Goal: Browse casually: Explore the website without a specific task or goal

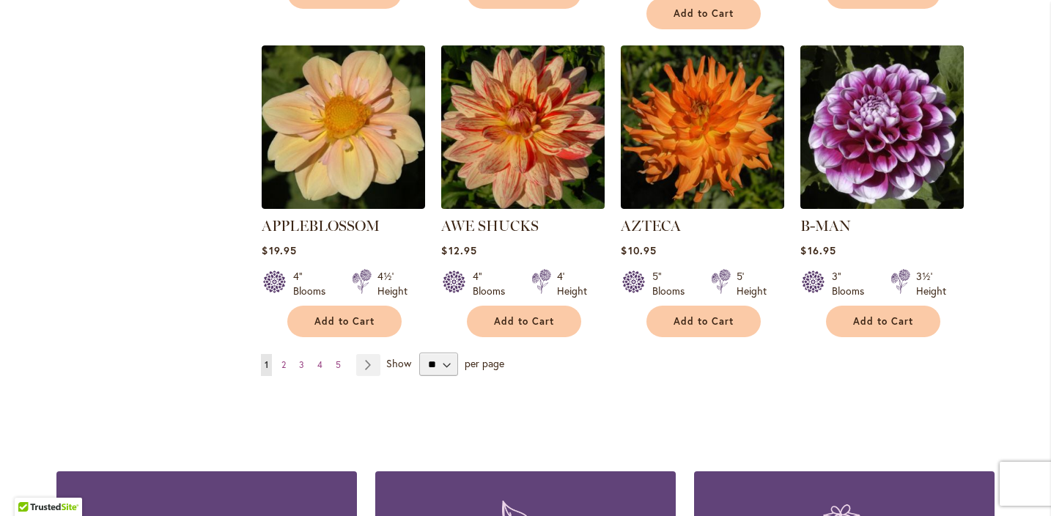
scroll to position [1240, 0]
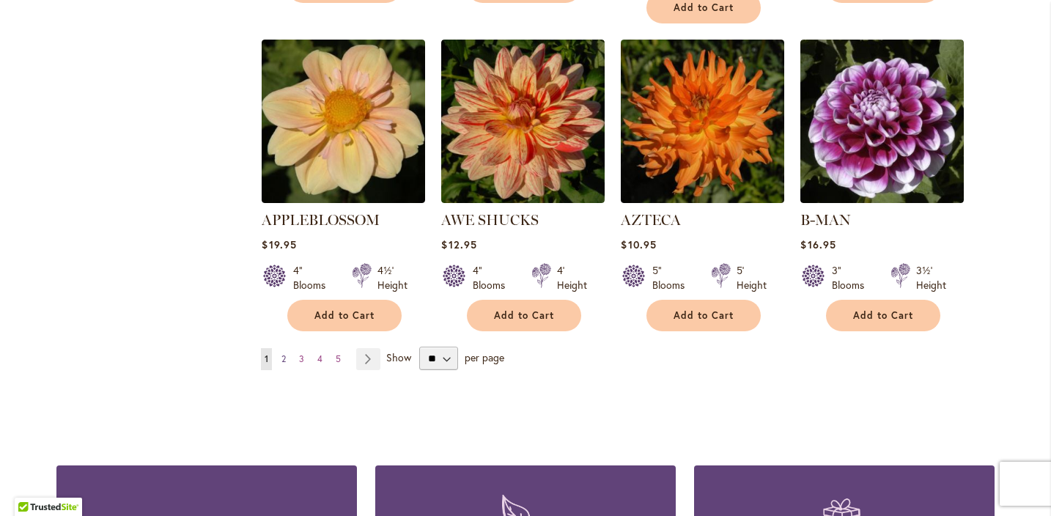
click at [286, 353] on span "2" at bounding box center [284, 358] width 4 height 11
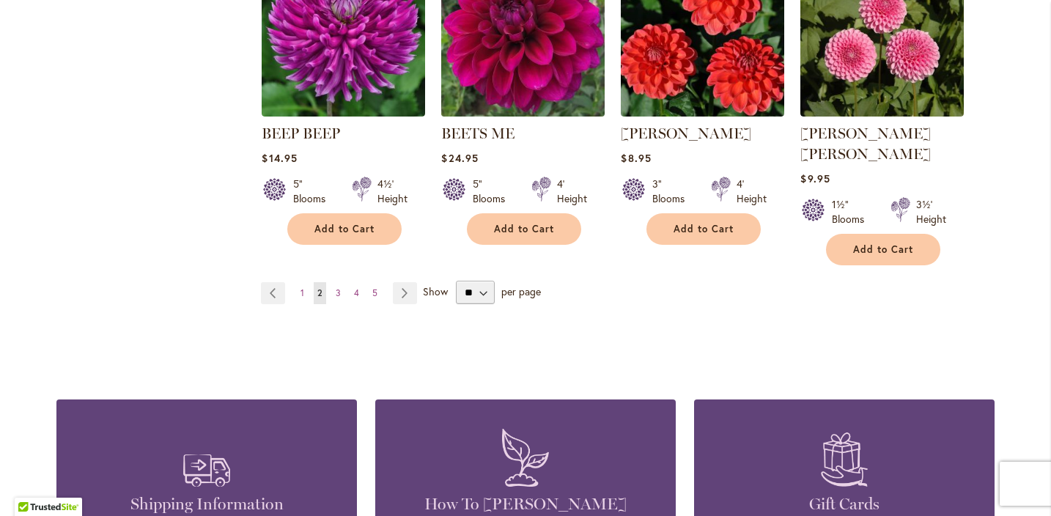
scroll to position [1318, 0]
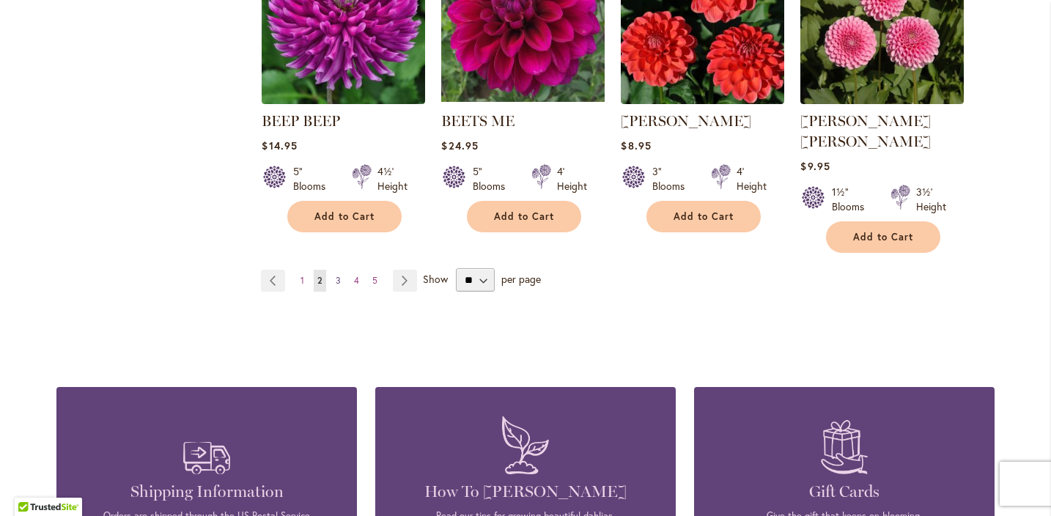
click at [339, 275] on span "3" at bounding box center [338, 280] width 5 height 11
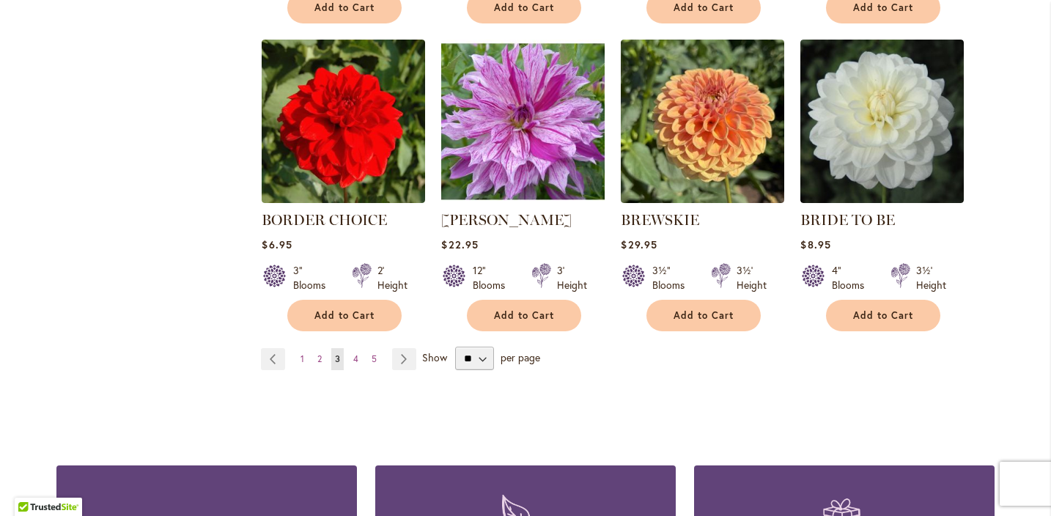
scroll to position [1222, 0]
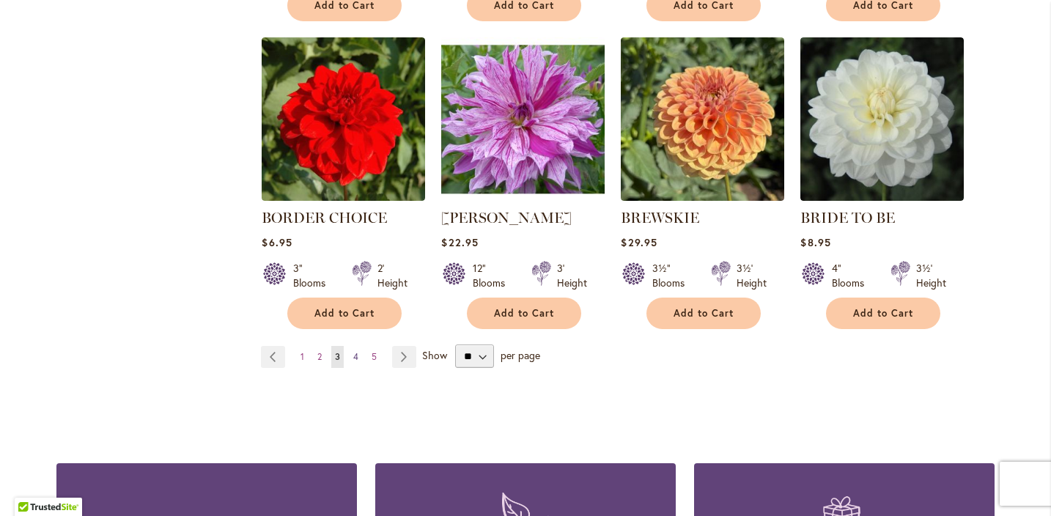
click at [357, 351] on span "4" at bounding box center [355, 356] width 5 height 11
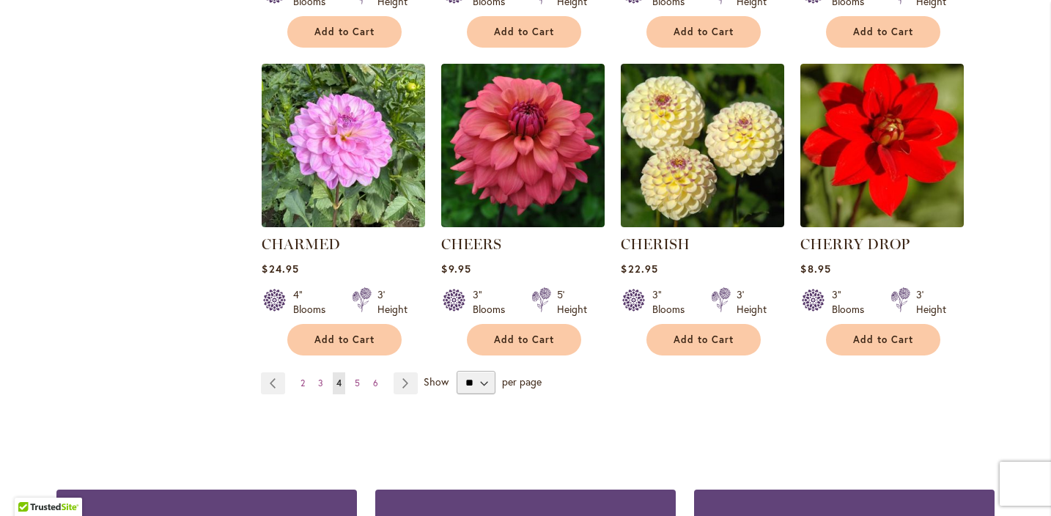
scroll to position [1240, 0]
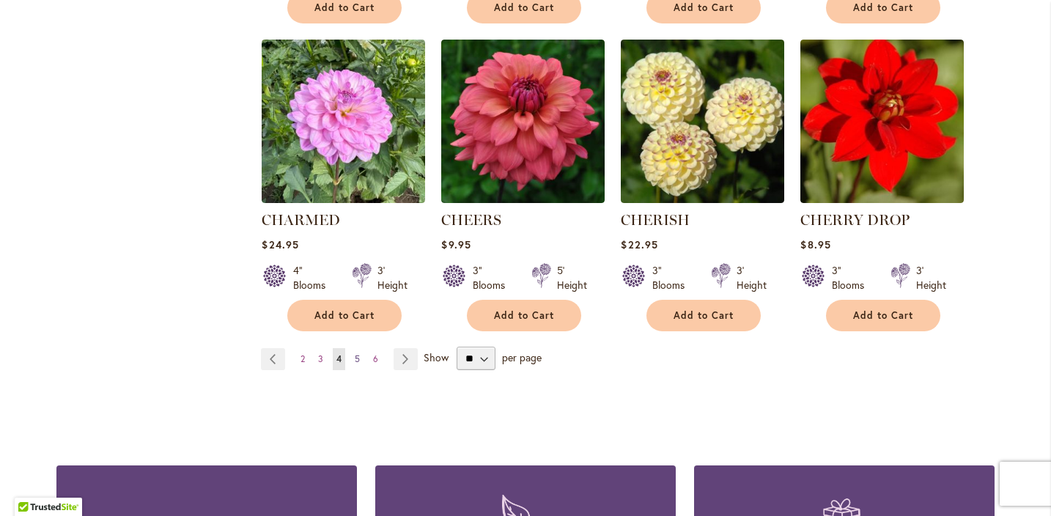
click at [357, 354] on span "5" at bounding box center [357, 358] width 5 height 11
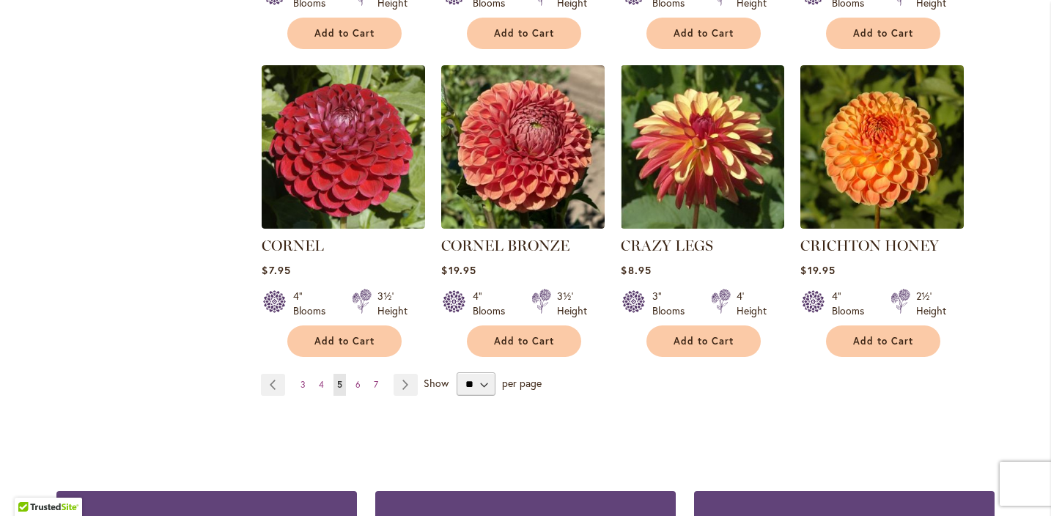
scroll to position [1237, 0]
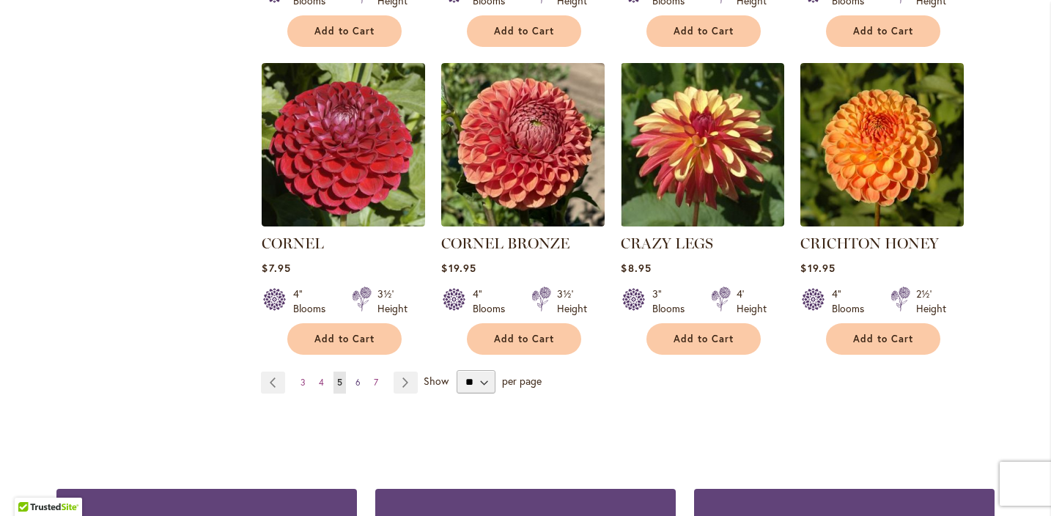
click at [358, 377] on span "6" at bounding box center [358, 382] width 5 height 11
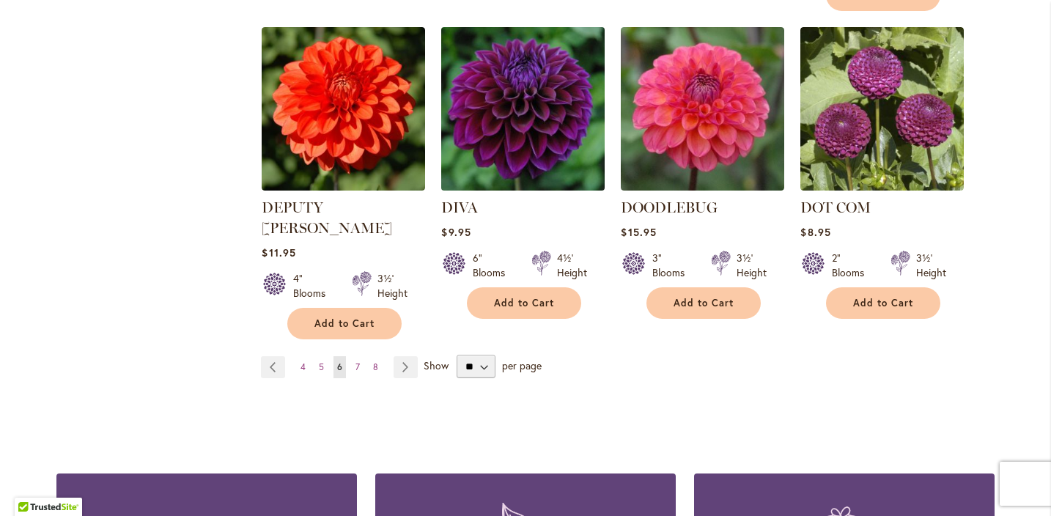
scroll to position [1282, 0]
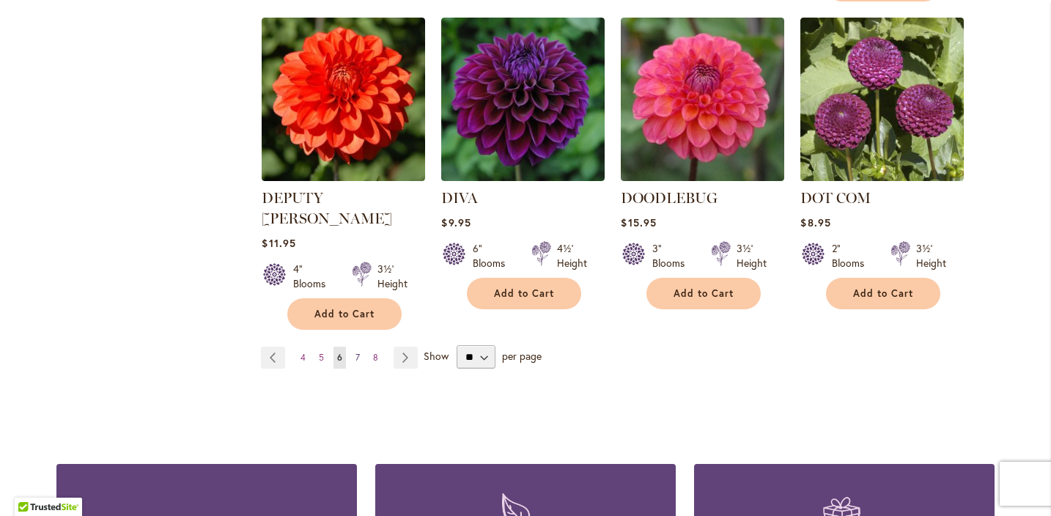
click at [359, 352] on span "7" at bounding box center [358, 357] width 4 height 11
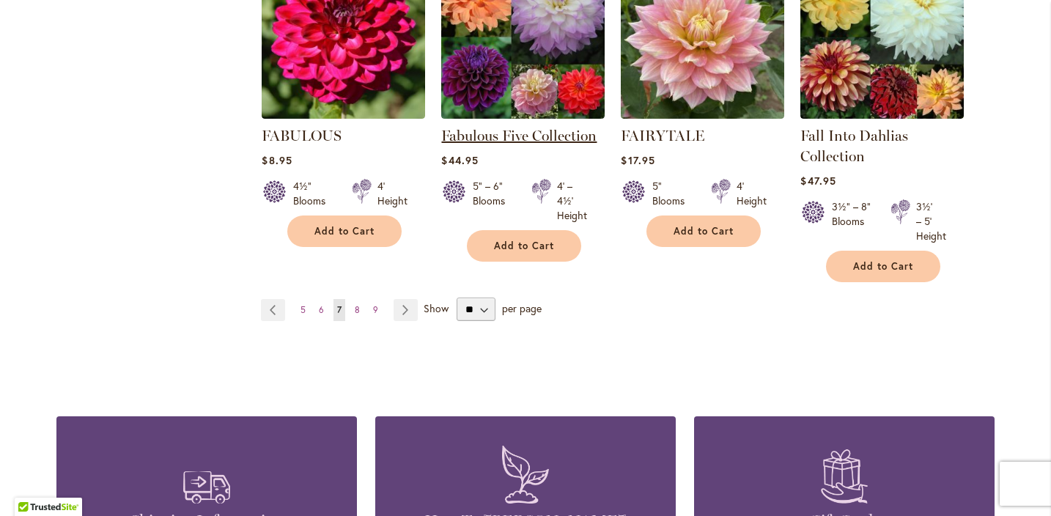
scroll to position [1314, 0]
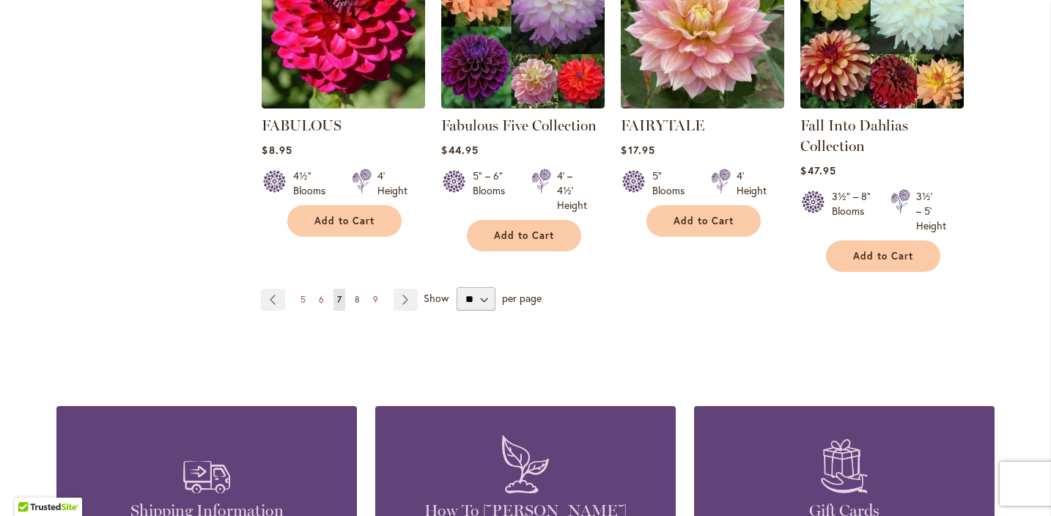
click at [359, 294] on span "8" at bounding box center [357, 299] width 5 height 11
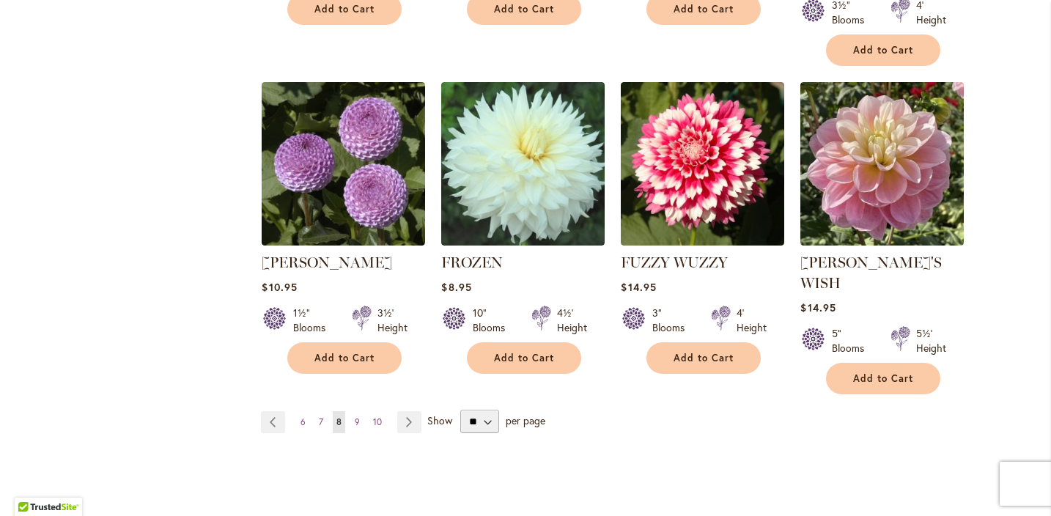
scroll to position [1263, 0]
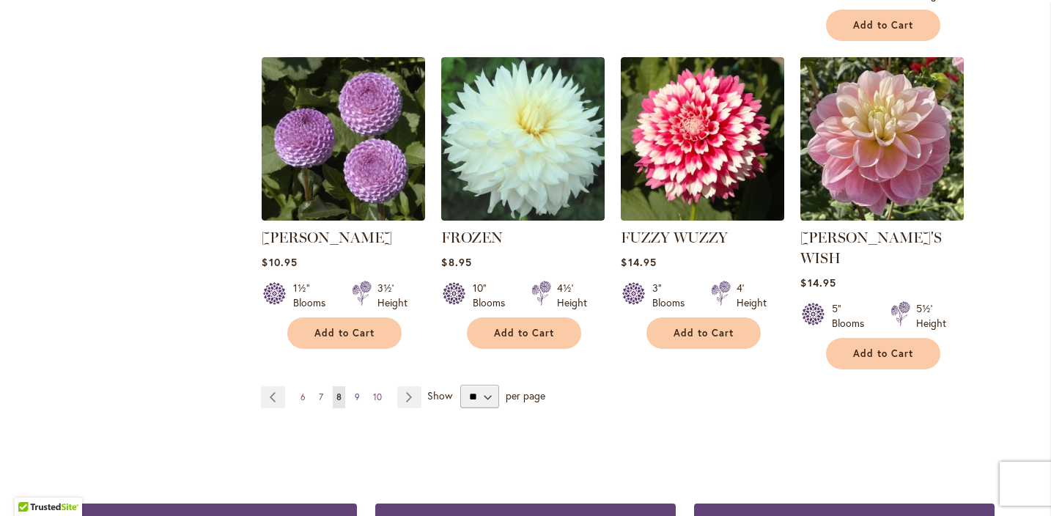
click at [357, 392] on span "9" at bounding box center [357, 397] width 5 height 11
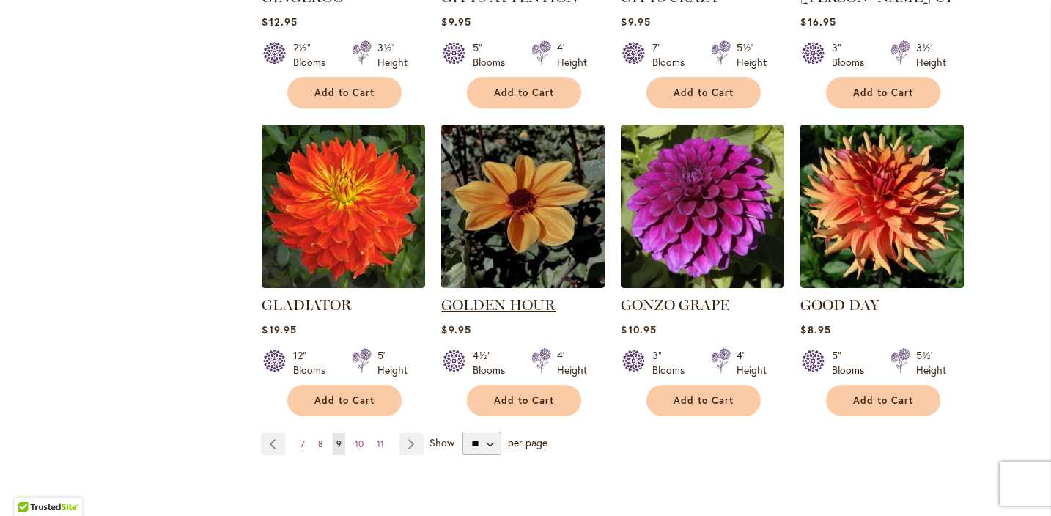
scroll to position [1210, 0]
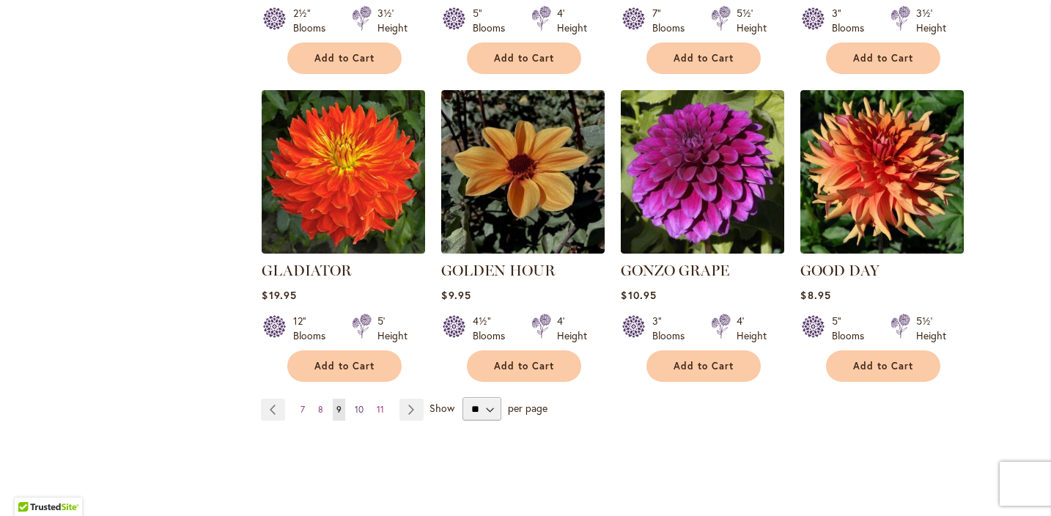
click at [361, 404] on span "10" at bounding box center [359, 409] width 9 height 11
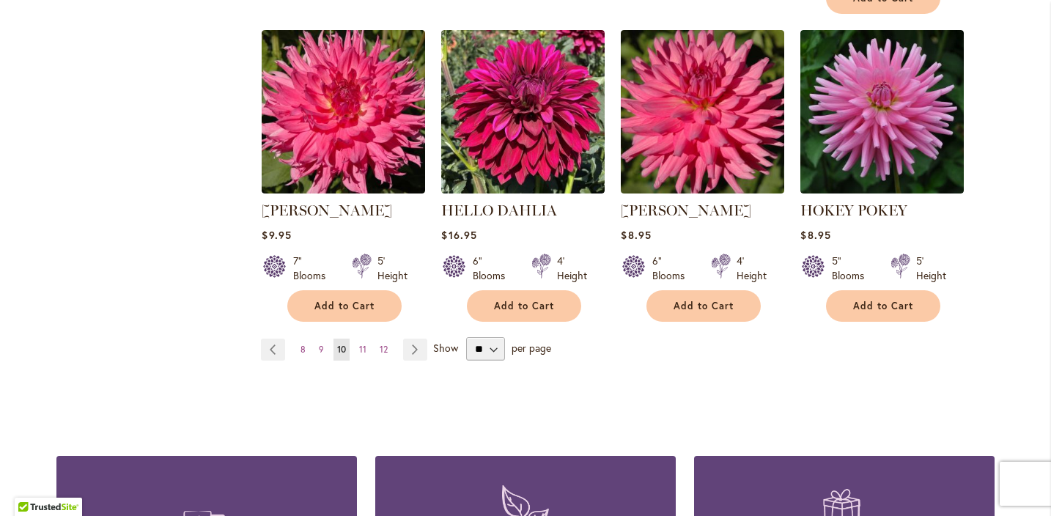
scroll to position [1293, 0]
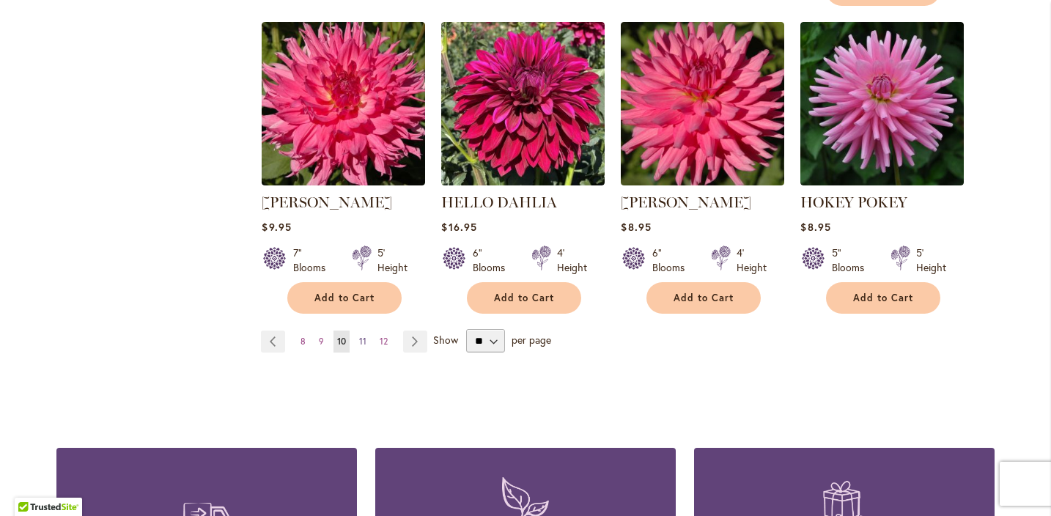
click at [364, 338] on span "11" at bounding box center [362, 341] width 7 height 11
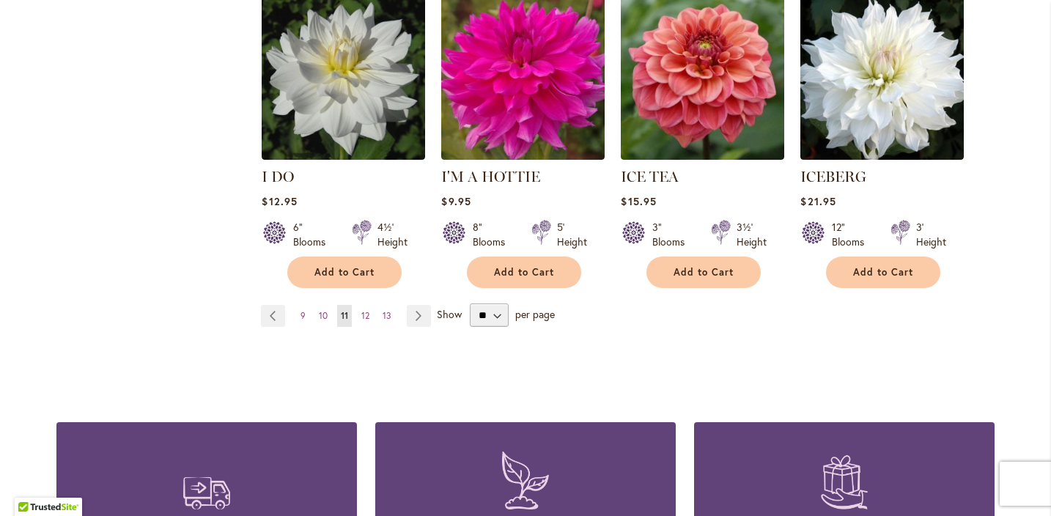
scroll to position [1304, 0]
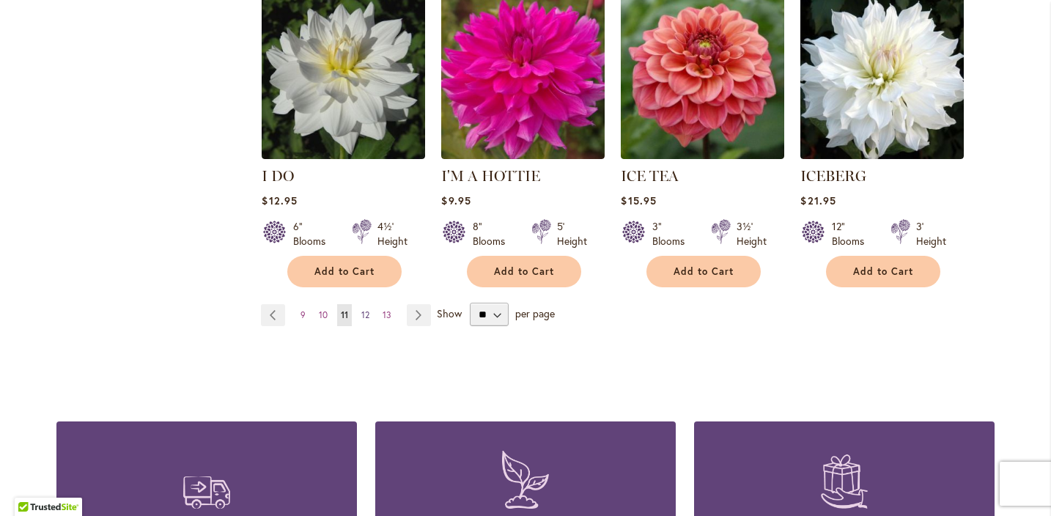
click at [366, 309] on span "12" at bounding box center [365, 314] width 8 height 11
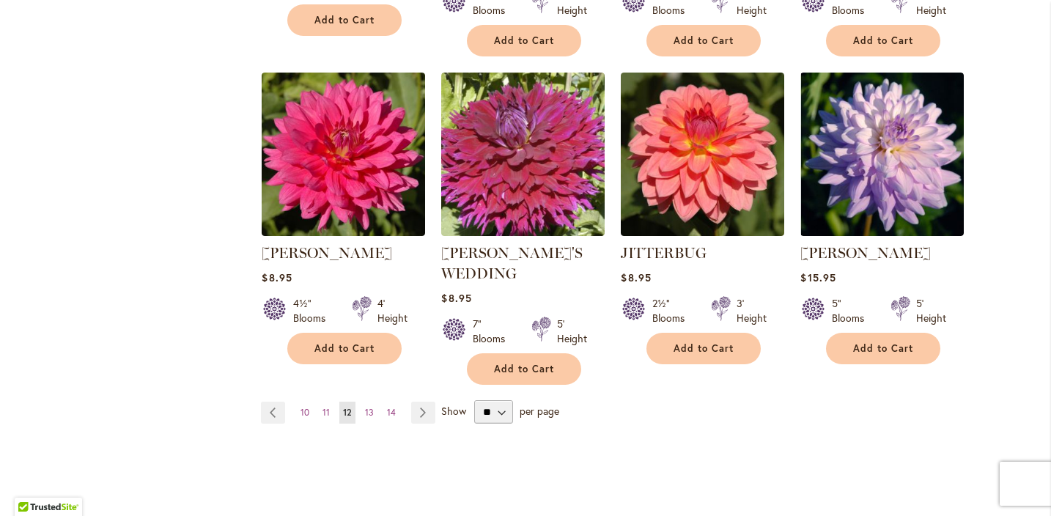
scroll to position [1222, 0]
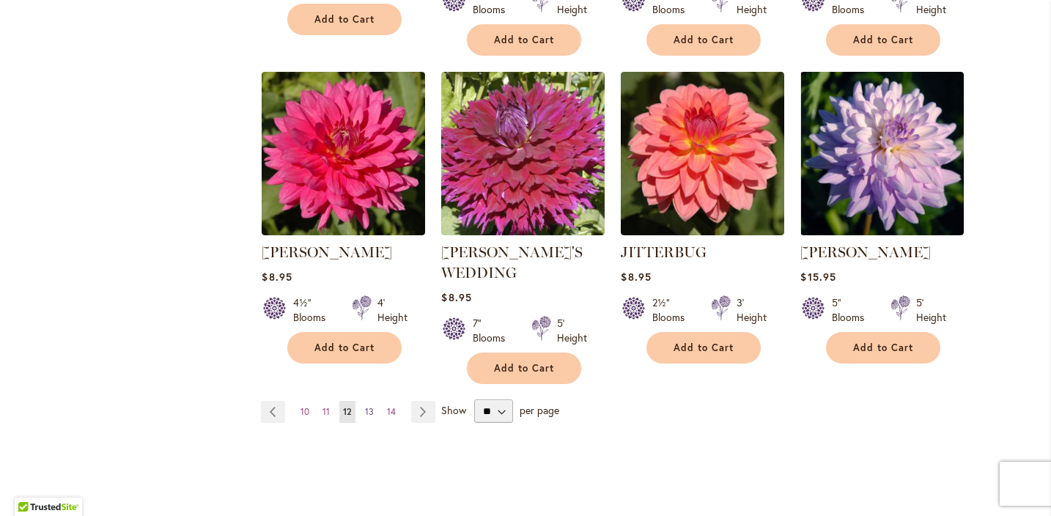
click at [368, 406] on span "13" at bounding box center [369, 411] width 9 height 11
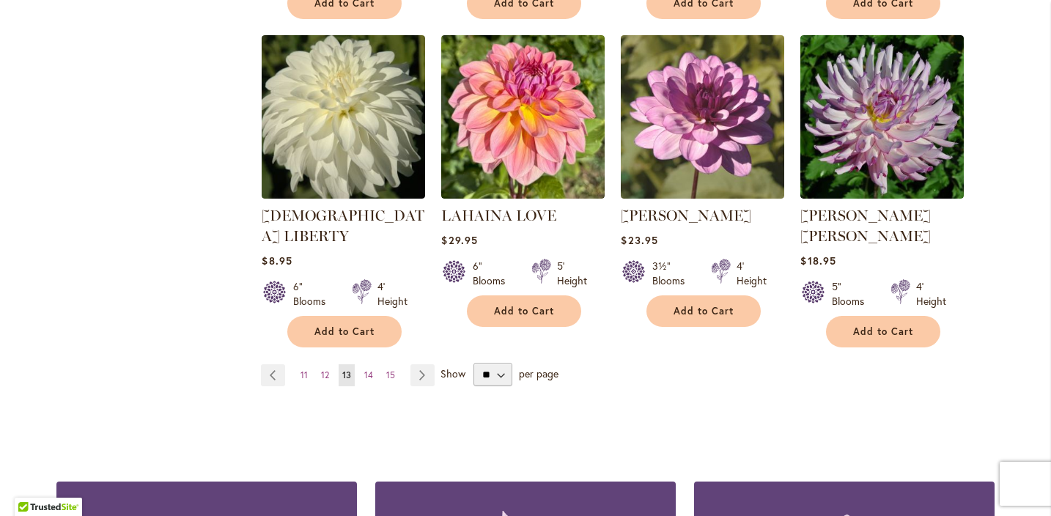
scroll to position [1225, 0]
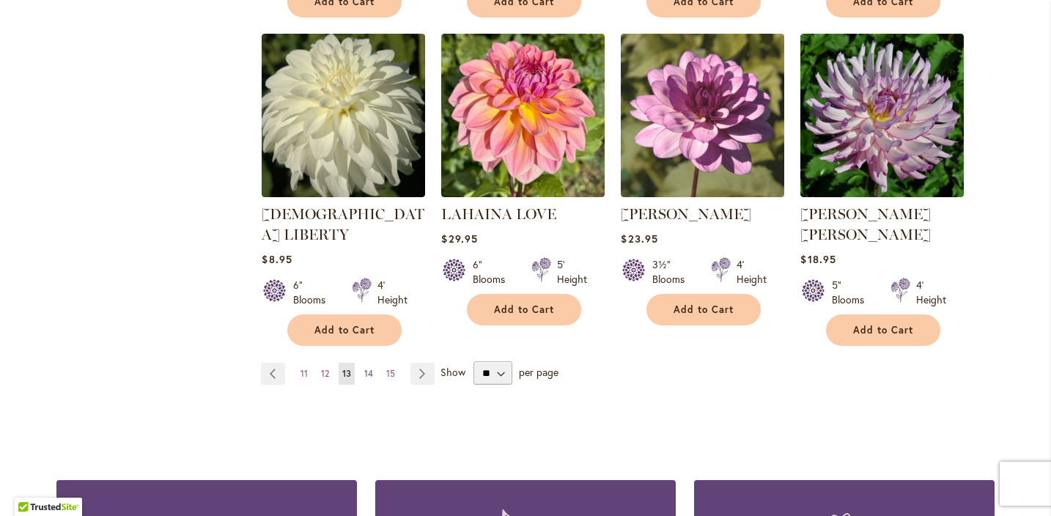
click at [372, 368] on span "14" at bounding box center [368, 373] width 9 height 11
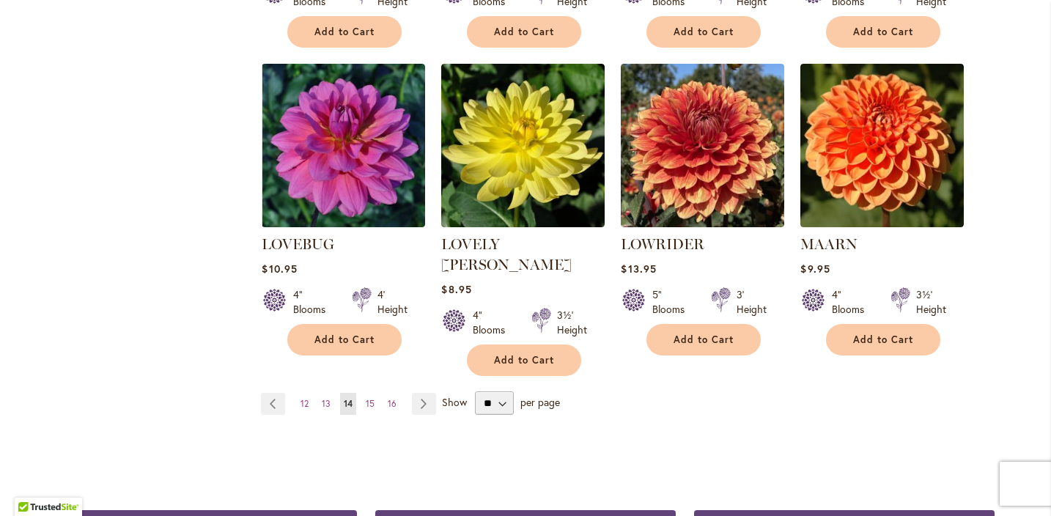
scroll to position [1223, 0]
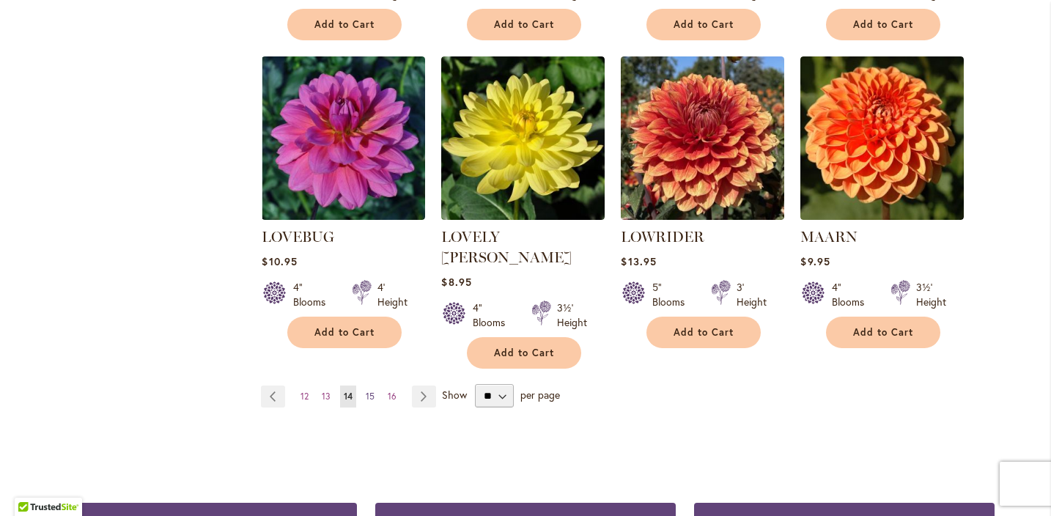
click at [372, 391] on span "15" at bounding box center [370, 396] width 9 height 11
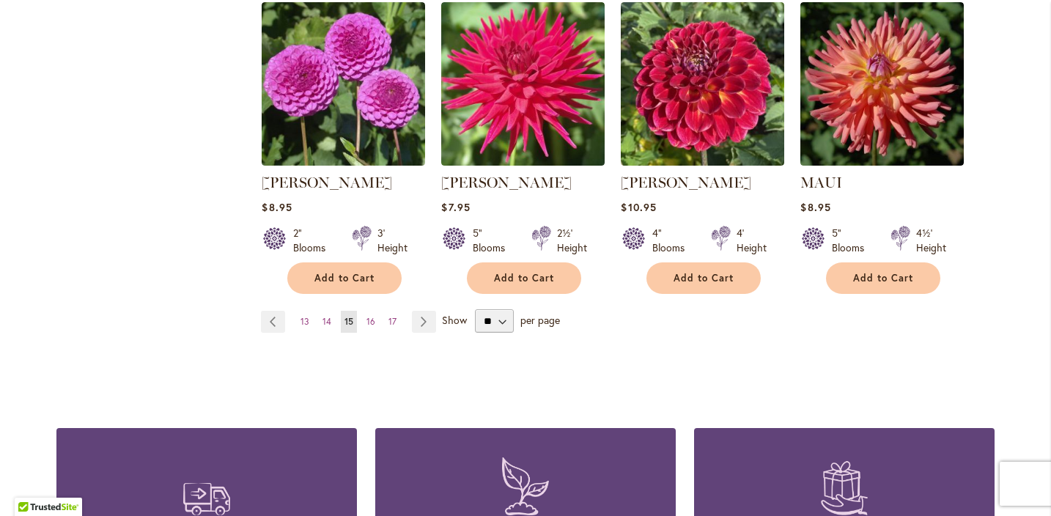
scroll to position [1279, 0]
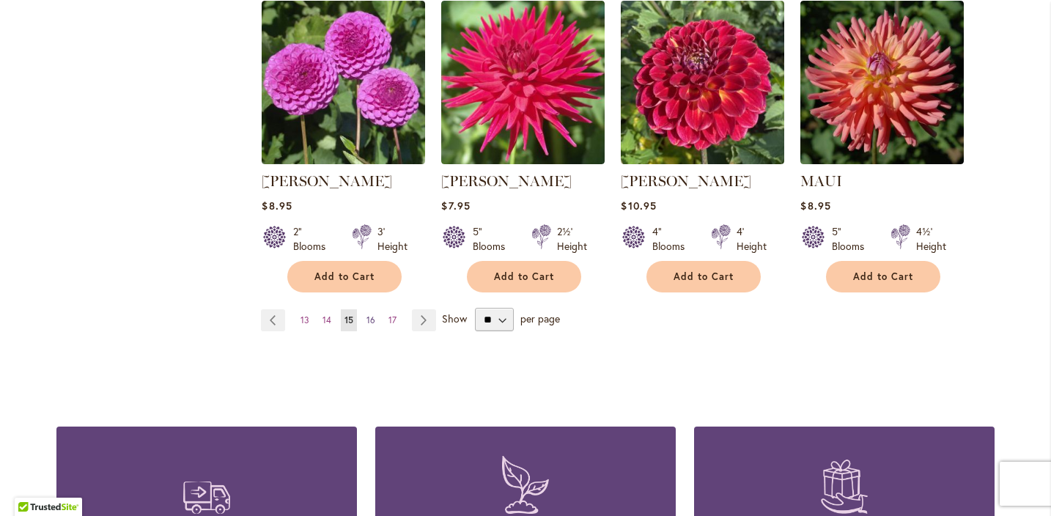
click at [370, 318] on span "16" at bounding box center [371, 320] width 9 height 11
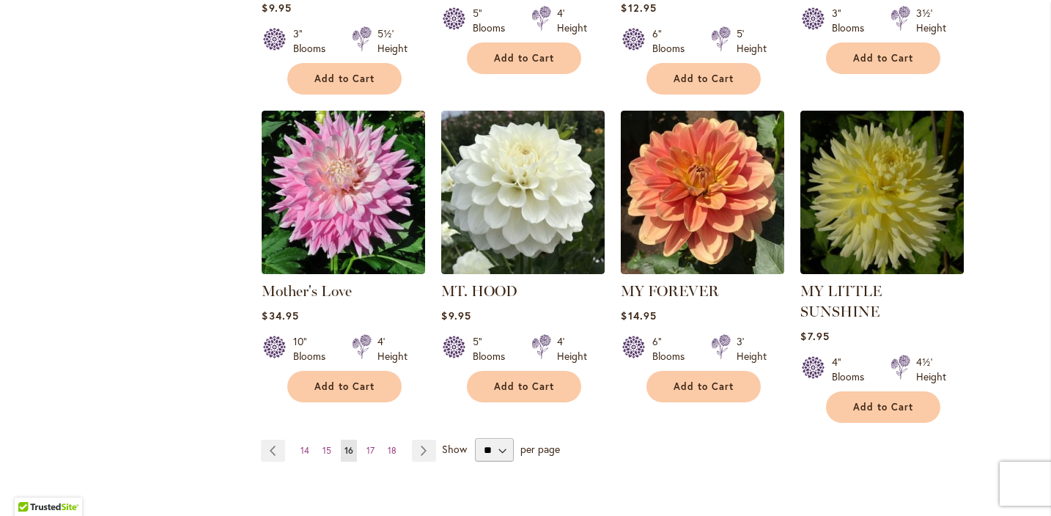
scroll to position [1191, 0]
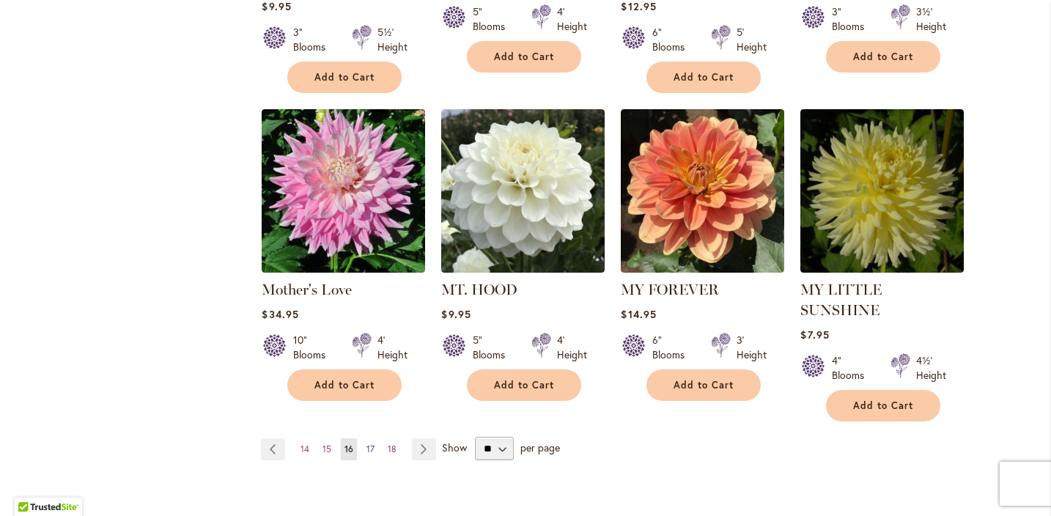
click at [370, 444] on span "17" at bounding box center [371, 449] width 8 height 11
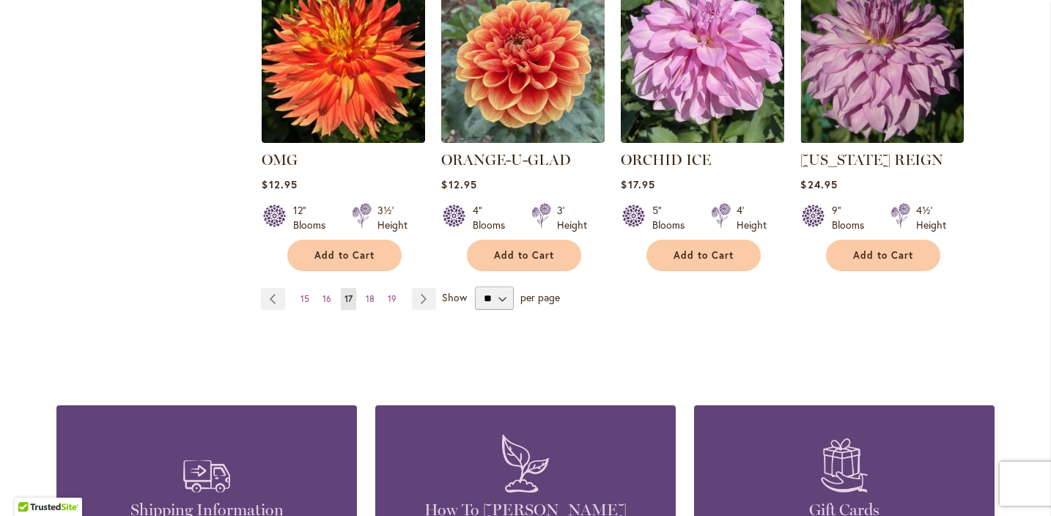
scroll to position [1280, 0]
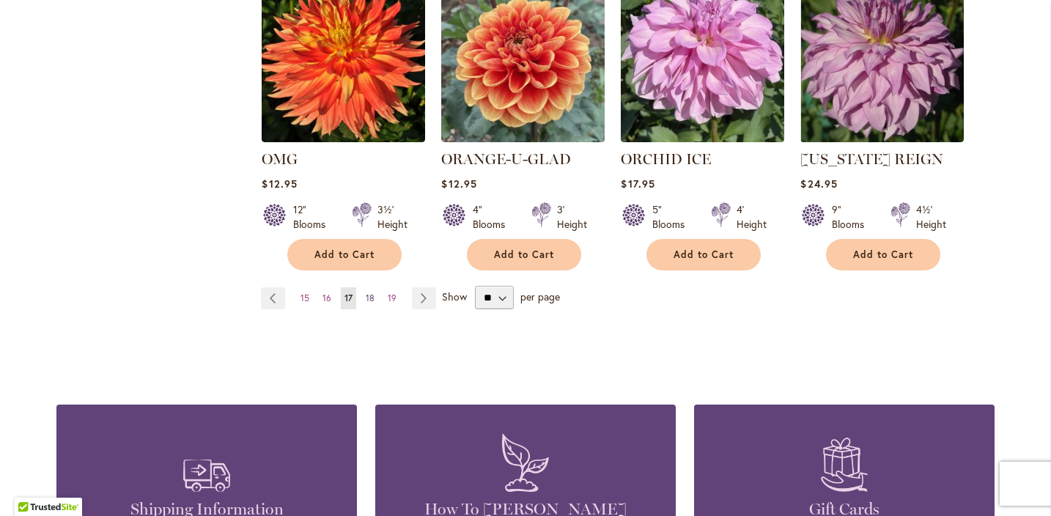
click at [372, 295] on span "18" at bounding box center [370, 298] width 9 height 11
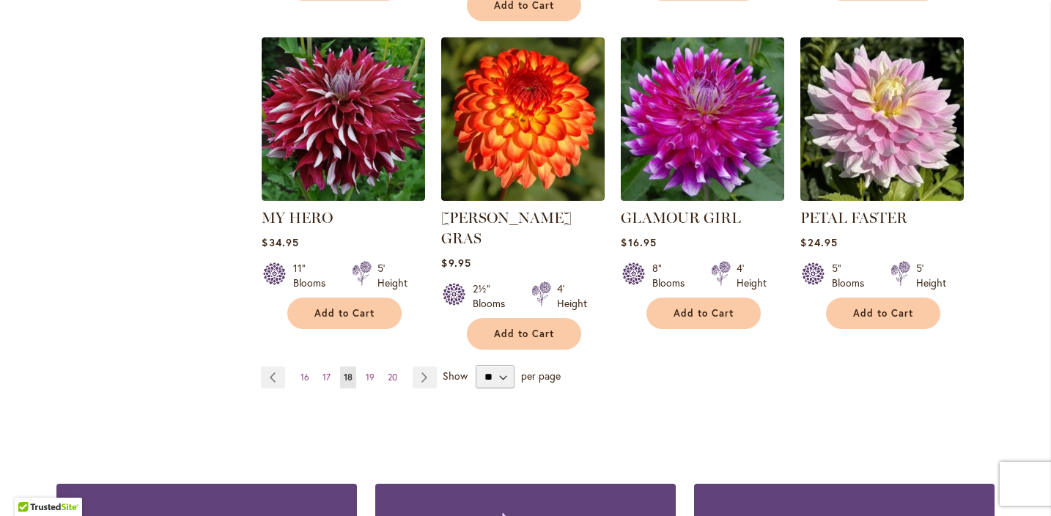
scroll to position [1274, 0]
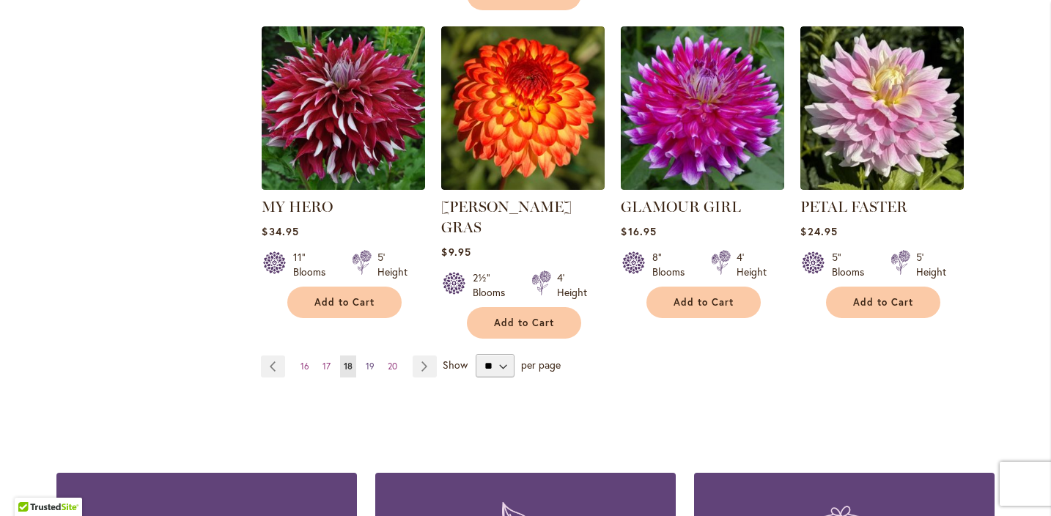
click at [371, 361] on span "19" at bounding box center [370, 366] width 9 height 11
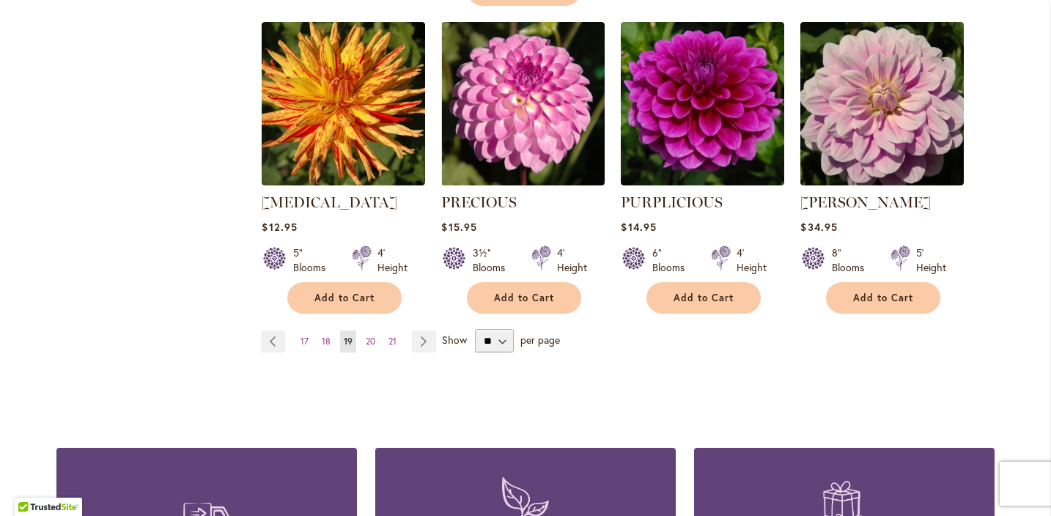
scroll to position [1292, 0]
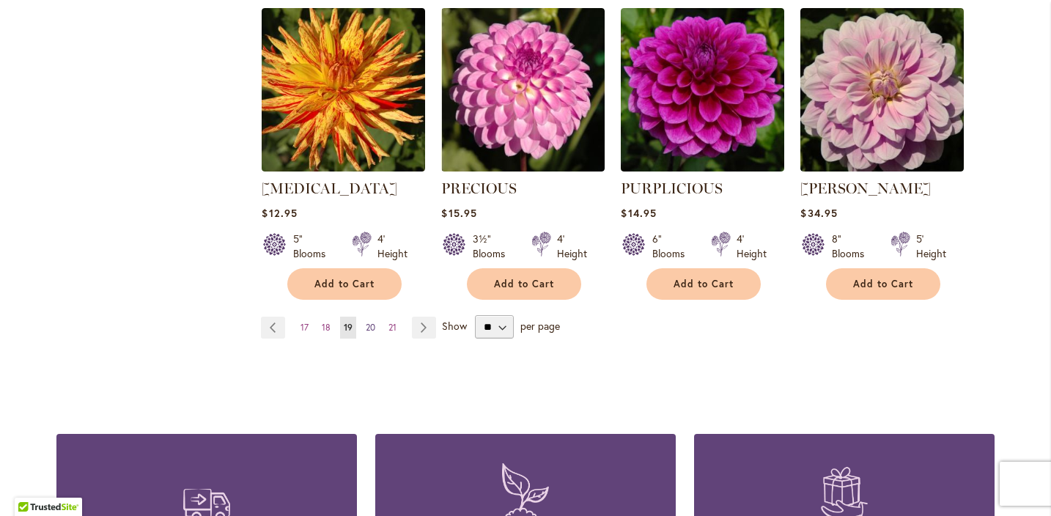
click at [372, 322] on span "20" at bounding box center [371, 327] width 10 height 11
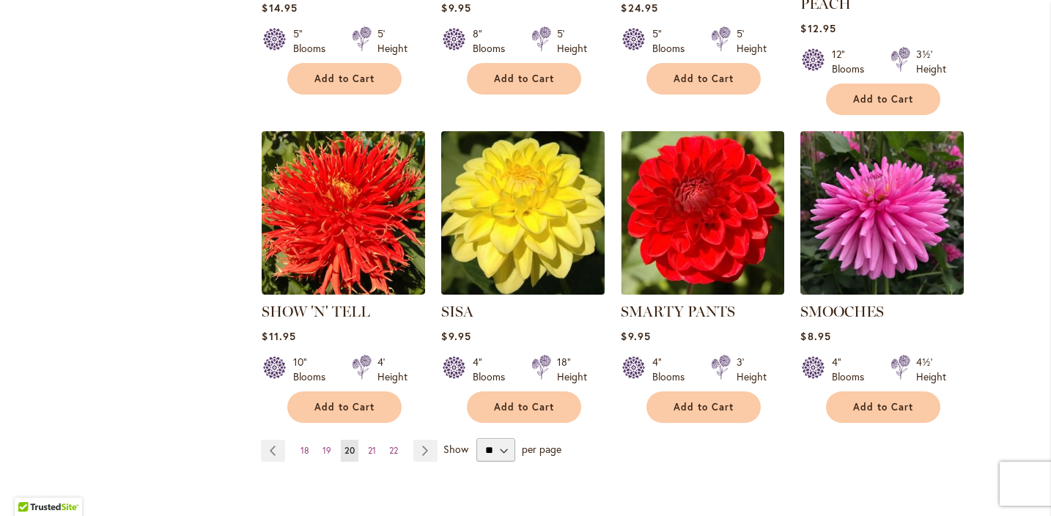
scroll to position [1162, 0]
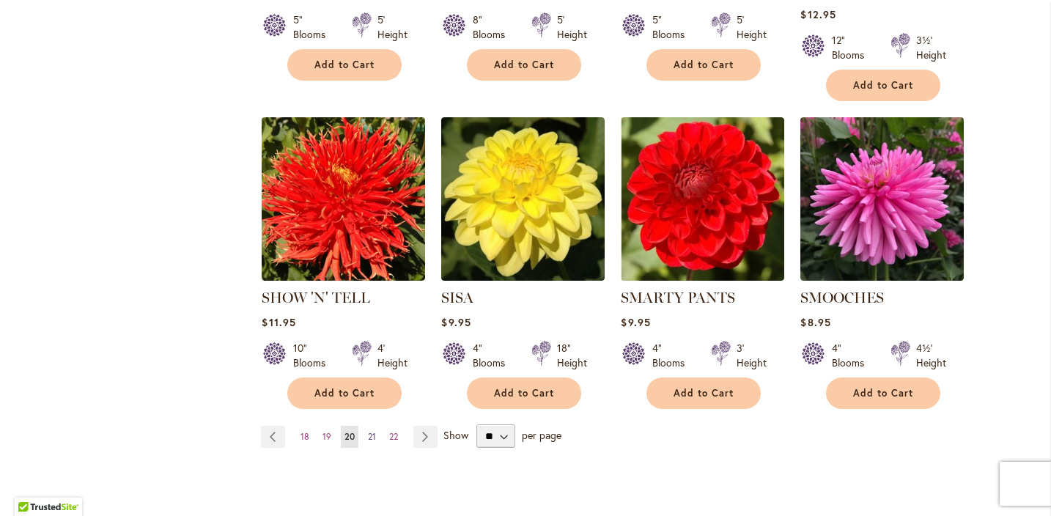
click at [374, 431] on span "21" at bounding box center [372, 436] width 8 height 11
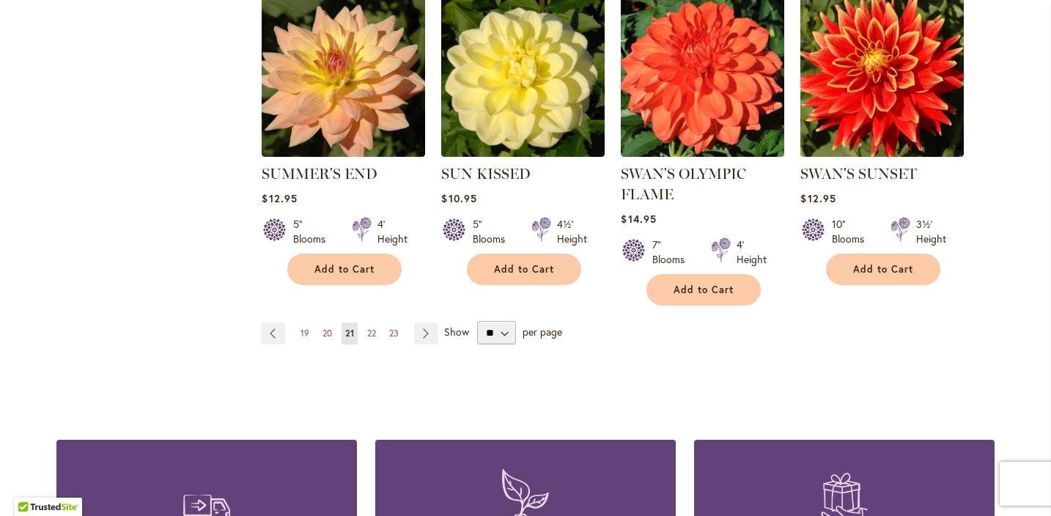
scroll to position [1270, 0]
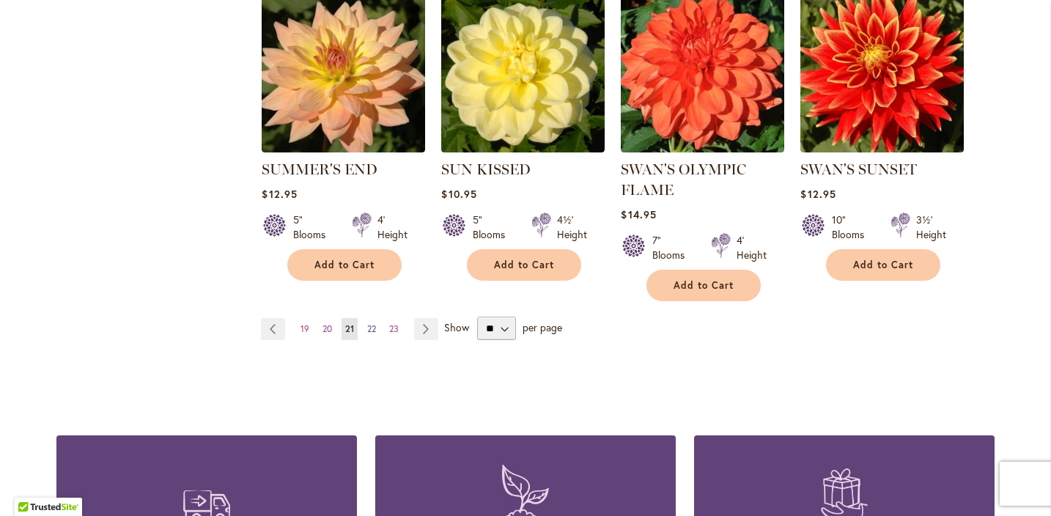
click at [372, 326] on span "22" at bounding box center [371, 328] width 9 height 11
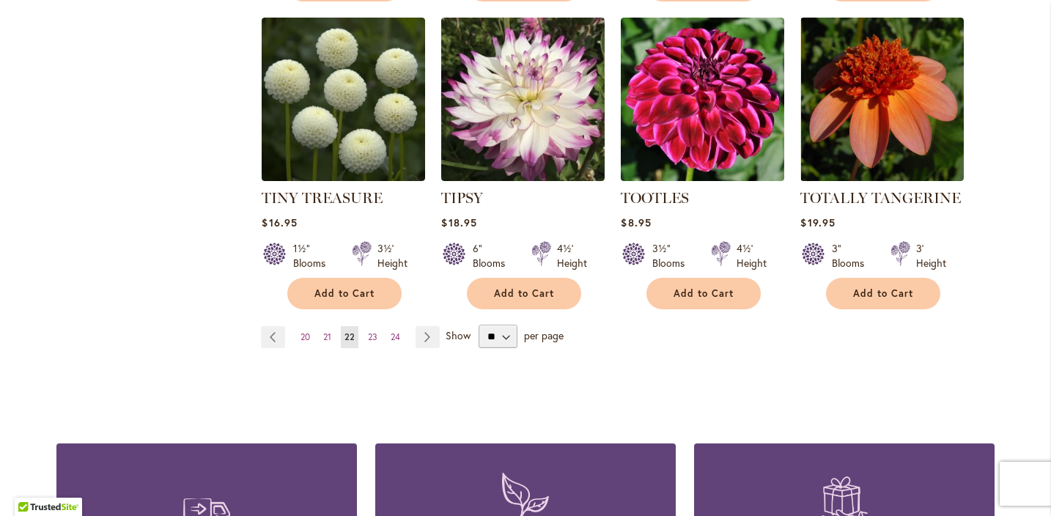
scroll to position [1247, 0]
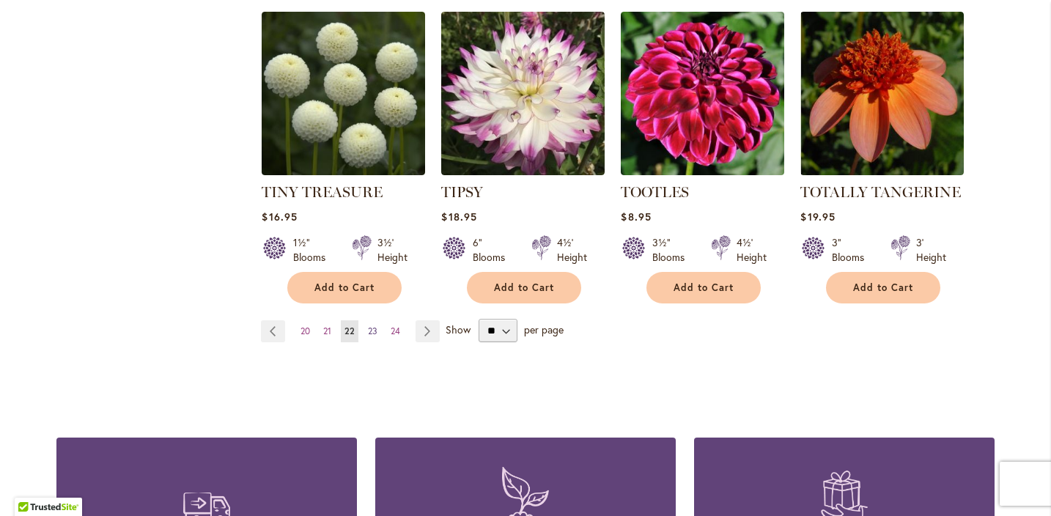
click at [373, 326] on span "23" at bounding box center [373, 331] width 10 height 11
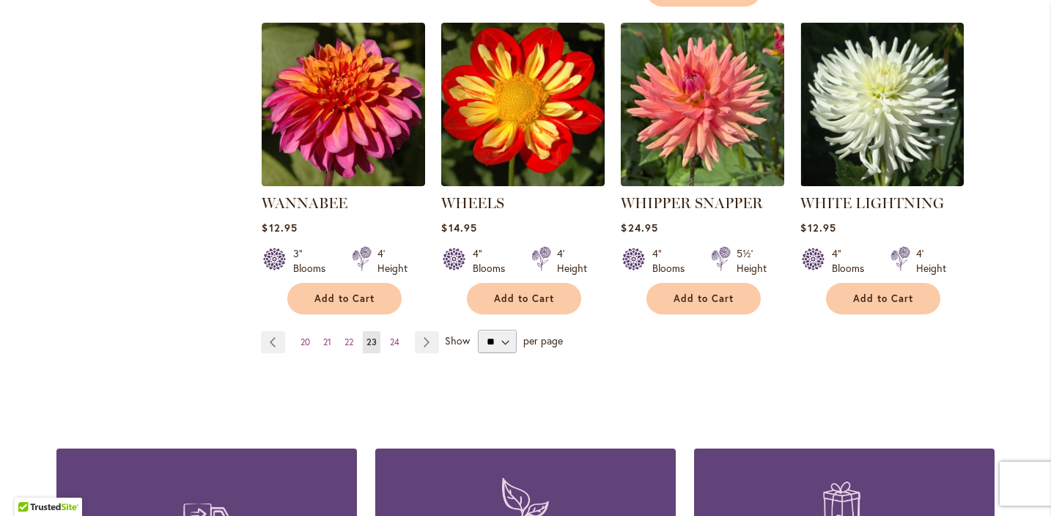
scroll to position [1266, 0]
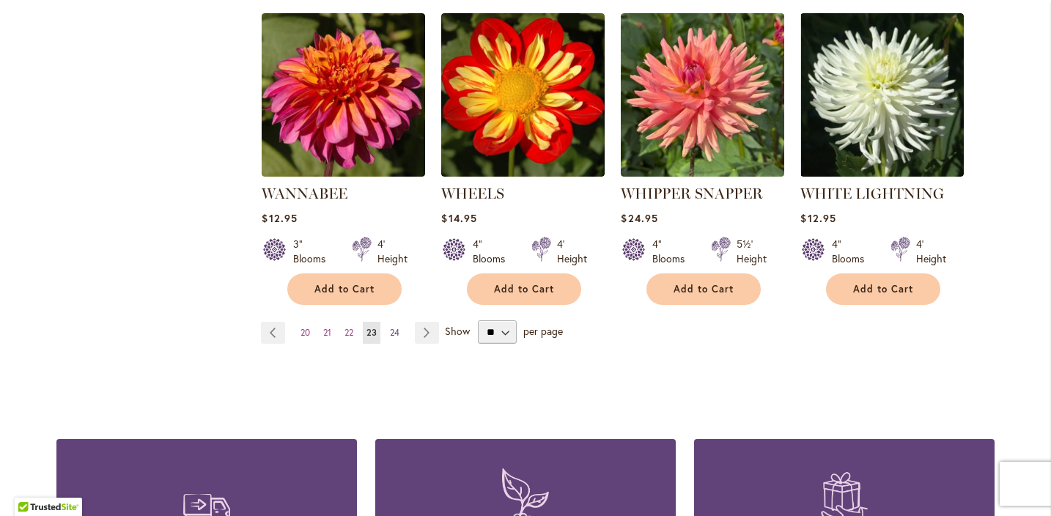
click at [398, 327] on span "24" at bounding box center [395, 332] width 10 height 11
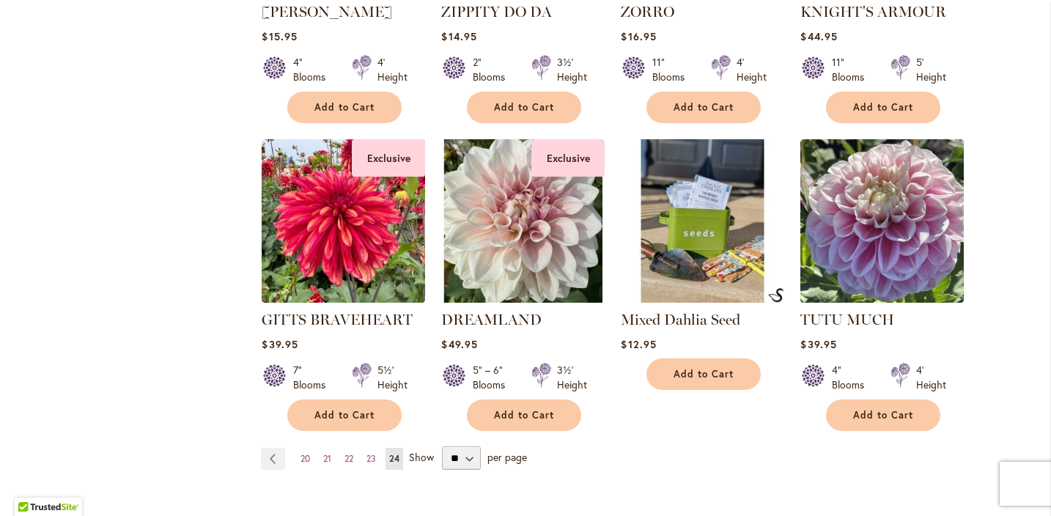
scroll to position [274, 0]
